Goal: Task Accomplishment & Management: Use online tool/utility

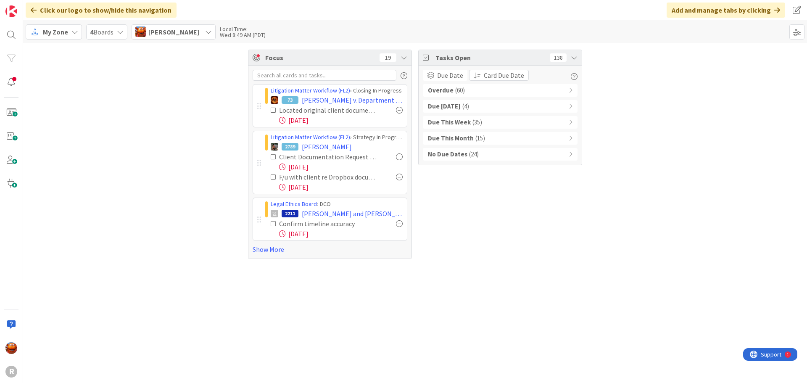
click at [400, 111] on div at bounding box center [399, 110] width 7 height 7
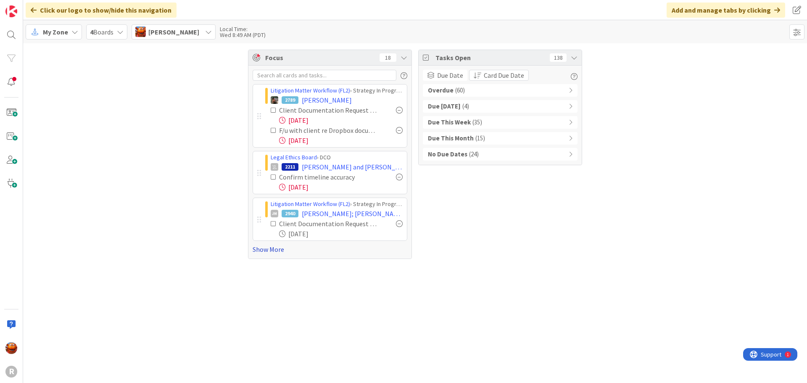
click at [271, 251] on link "Show More" at bounding box center [330, 249] width 155 height 10
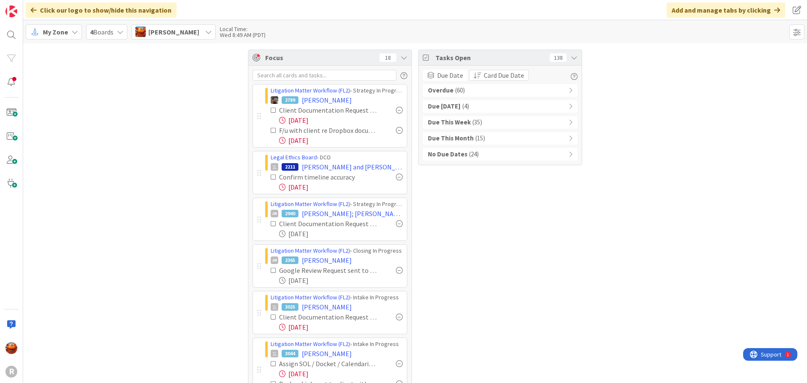
click at [396, 221] on div at bounding box center [399, 223] width 7 height 7
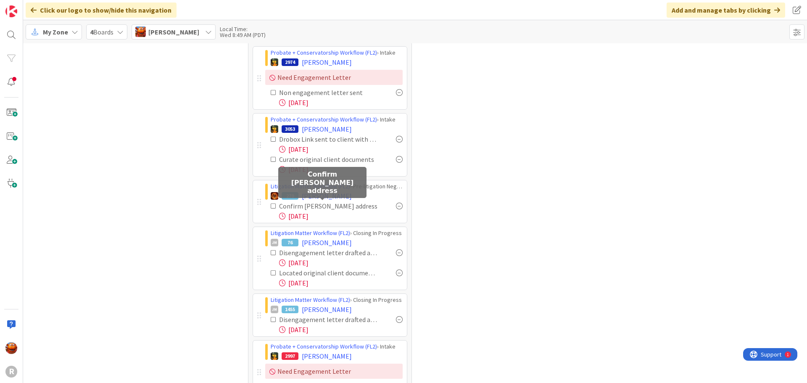
scroll to position [420, 0]
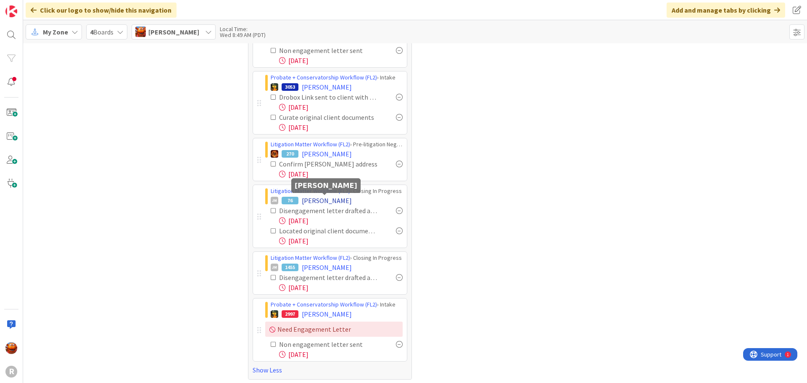
click at [320, 201] on span "[PERSON_NAME]" at bounding box center [327, 200] width 50 height 10
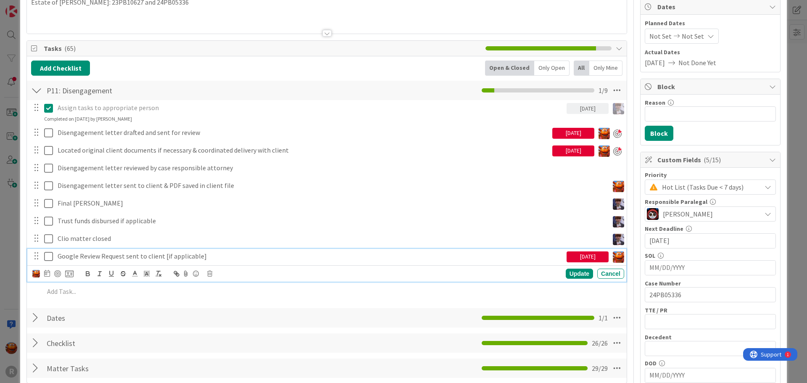
click at [70, 255] on p "Google Review Request sent to client [if applicable]" at bounding box center [311, 256] width 506 height 10
click at [56, 272] on div at bounding box center [57, 273] width 7 height 7
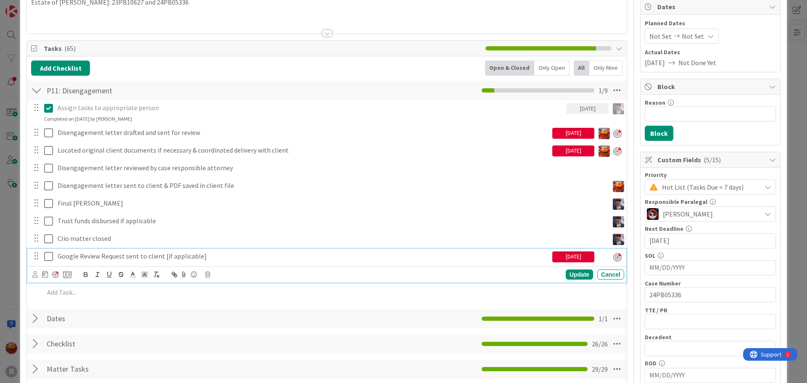
click at [12, 158] on div "ID 76 Litigation Matter Workflow (FL2) Closing In Progress Title 15 / 128 [PERS…" at bounding box center [403, 191] width 807 height 383
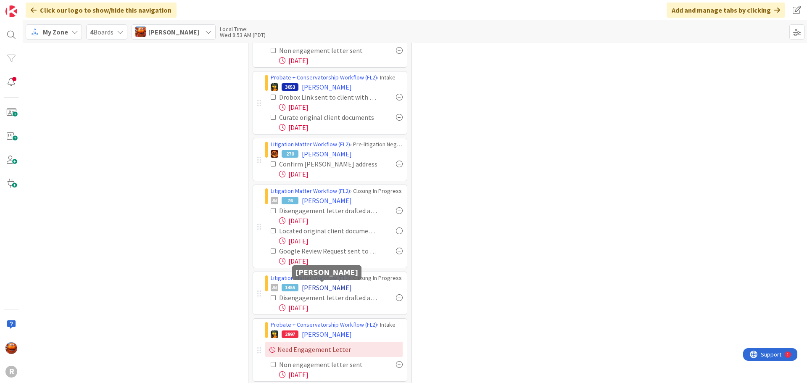
click at [309, 287] on span "[PERSON_NAME]" at bounding box center [327, 287] width 50 height 10
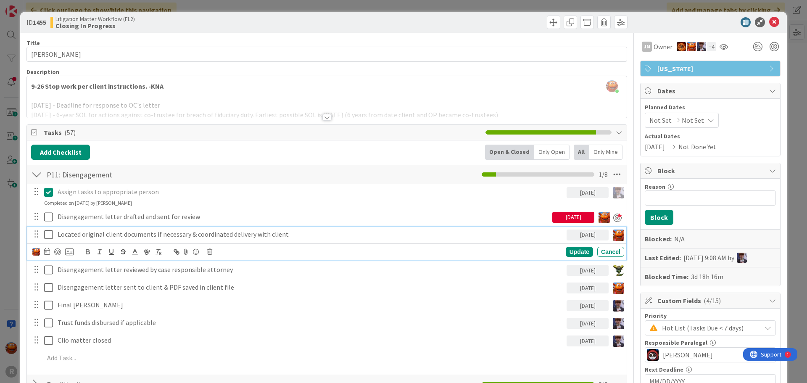
click at [93, 232] on p "Located original client documents if necessary & coordinated delivery with clie…" at bounding box center [311, 234] width 506 height 10
click at [58, 249] on div at bounding box center [57, 251] width 7 height 7
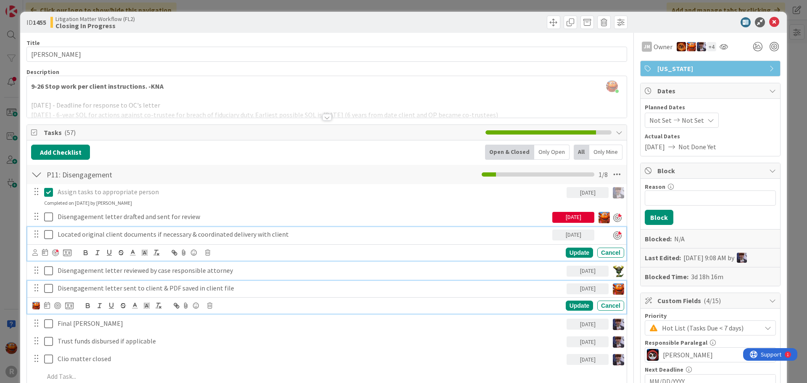
click at [78, 288] on p "Disengagement letter sent to client & PDF saved in client file" at bounding box center [311, 288] width 506 height 10
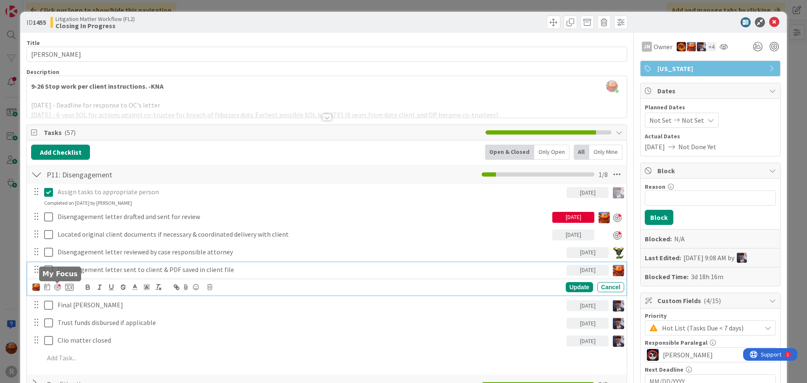
click at [58, 287] on div at bounding box center [57, 287] width 7 height 7
click at [18, 232] on div "ID 1455 Litigation Matter Workflow (FL2) Closing In Progress Title 13 / 128 [PE…" at bounding box center [403, 191] width 807 height 383
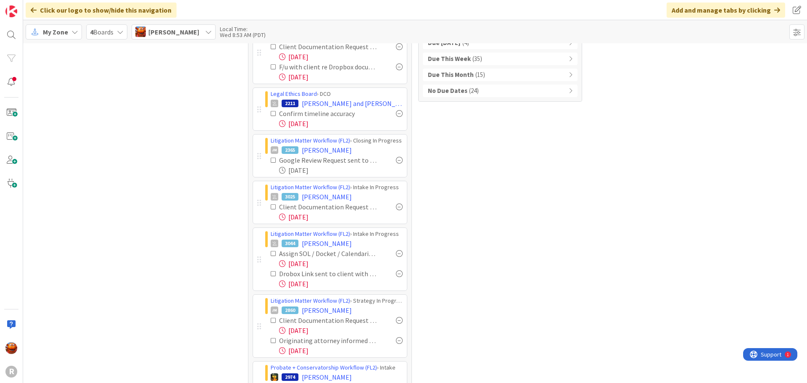
scroll to position [21, 0]
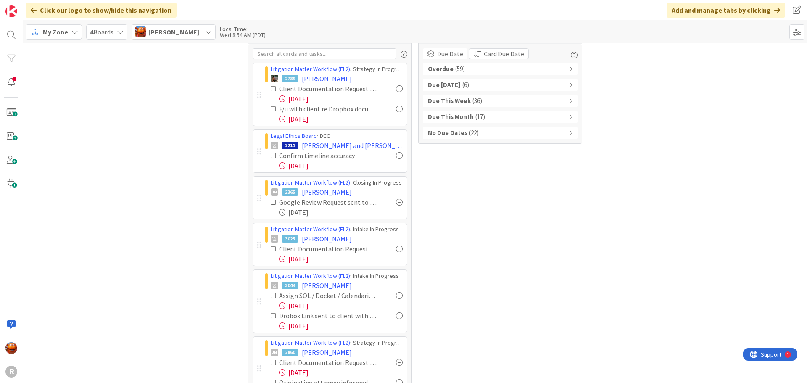
click at [476, 70] on div "Overdue ( 59 )" at bounding box center [500, 69] width 155 height 13
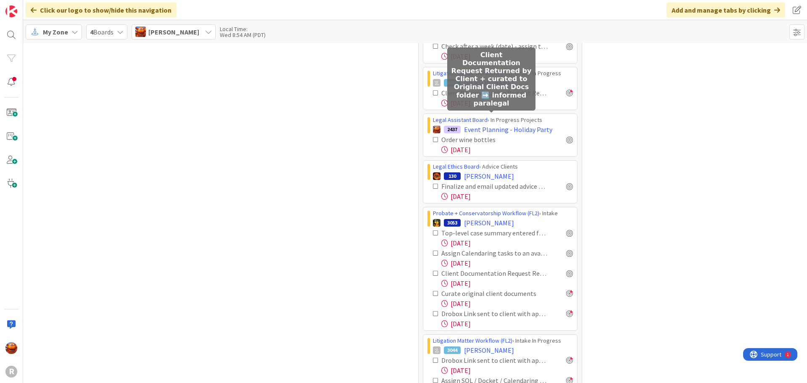
scroll to position [1282, 0]
